Goal: Task Accomplishment & Management: Use online tool/utility

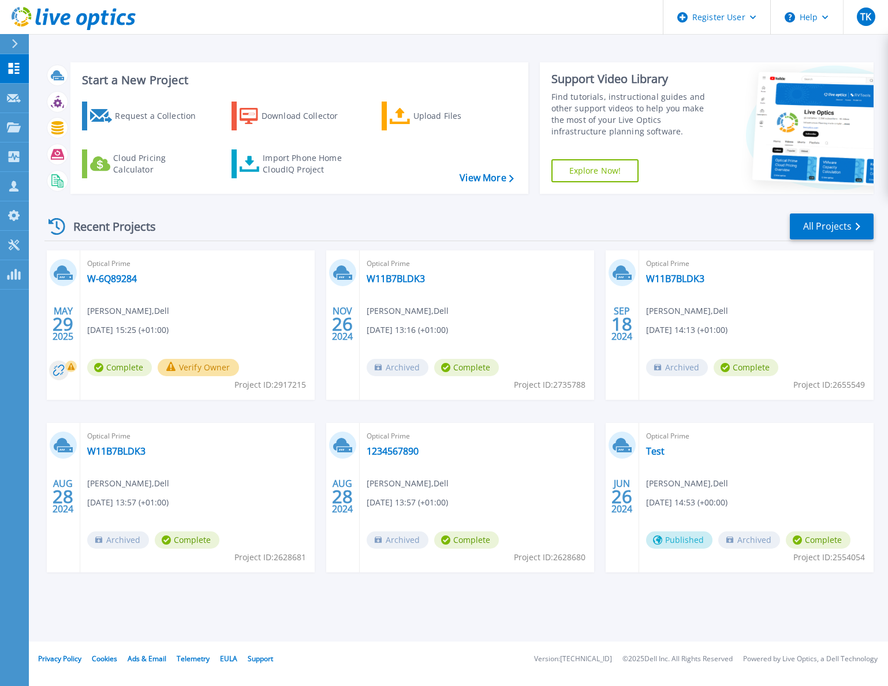
click at [829, 206] on div "Recent Projects All Projects [DATE] Optical Prime W-6Q89284 [PERSON_NAME] , Del…" at bounding box center [458, 404] width 829 height 402
click at [808, 220] on link "All Projects" at bounding box center [832, 227] width 84 height 26
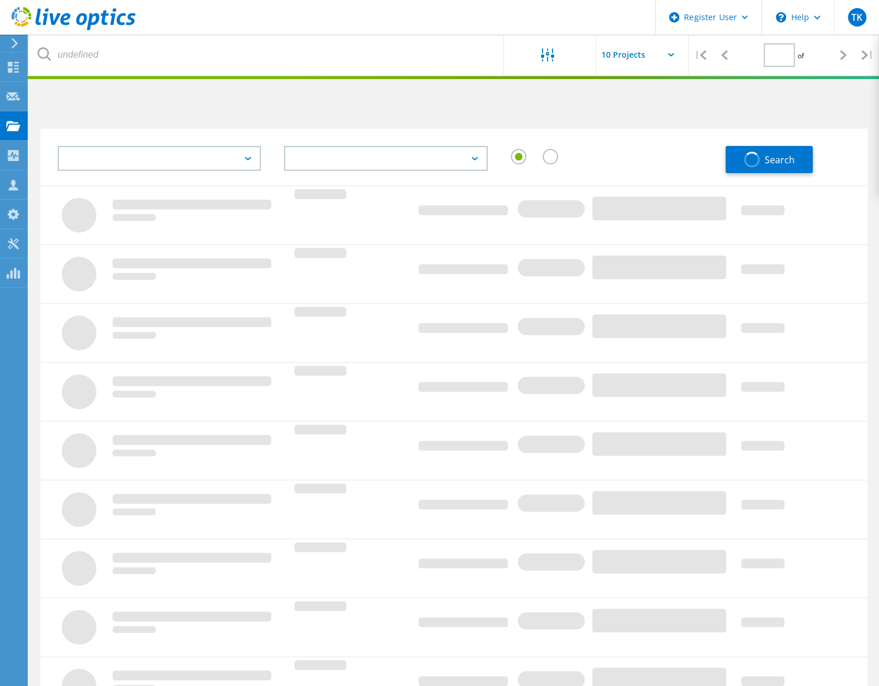
type input "1"
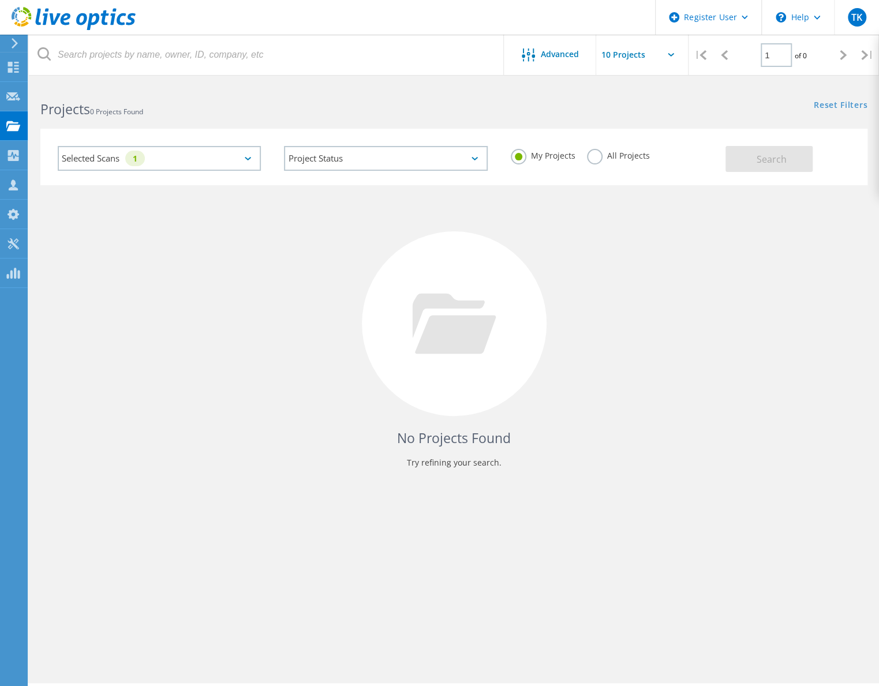
click at [643, 161] on div "All Projects" at bounding box center [618, 157] width 63 height 17
click at [634, 160] on label "All Projects" at bounding box center [618, 154] width 63 height 11
click at [0, 0] on input "All Projects" at bounding box center [0, 0] width 0 height 0
click at [760, 156] on span "Search" at bounding box center [772, 159] width 30 height 13
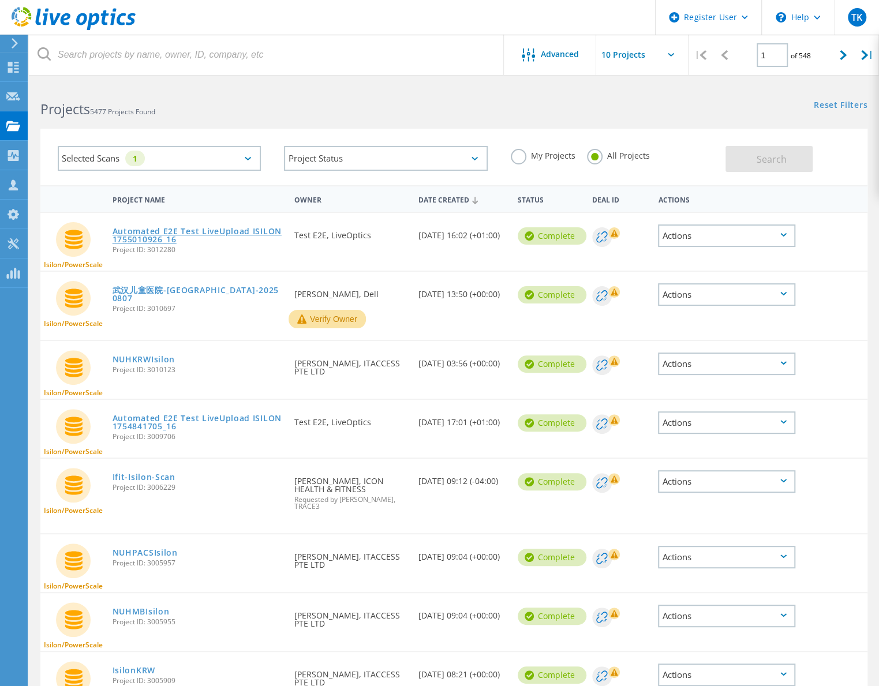
click at [209, 232] on link "Automated E2E Test LiveUpload ISILON 1755010926_16" at bounding box center [198, 235] width 170 height 16
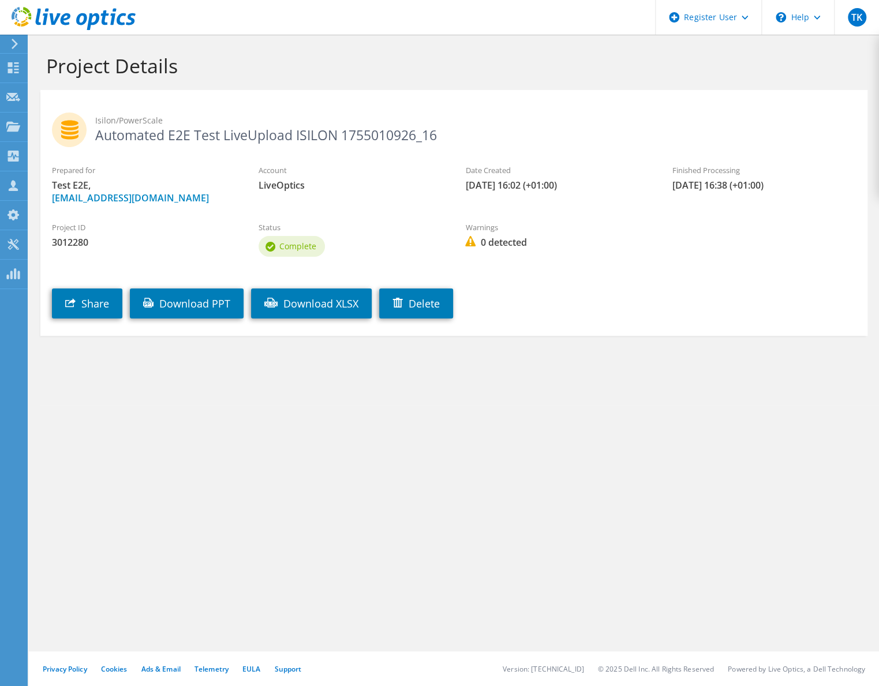
drag, startPoint x: 447, startPoint y: 132, endPoint x: 88, endPoint y: 141, distance: 359.2
click at [88, 141] on div "Isilon/PowerScale Automated E2E Test LiveUpload ISILON 1755010926_16" at bounding box center [453, 127] width 827 height 63
copy h2 "Automated E2E Test LiveUpload ISILON 1755010926_16"
click at [328, 185] on span "LiveOptics" at bounding box center [351, 185] width 184 height 13
